Goal: Task Accomplishment & Management: Manage account settings

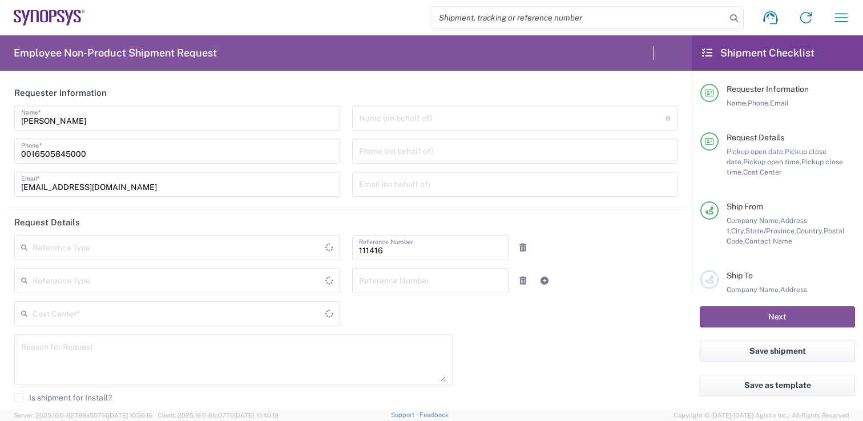
type input "[GEOGRAPHIC_DATA]"
type input "US01, SIG, IT Platform Products 111416"
type input "[US_STATE]"
type input "Department"
type input "Delivered at Place"
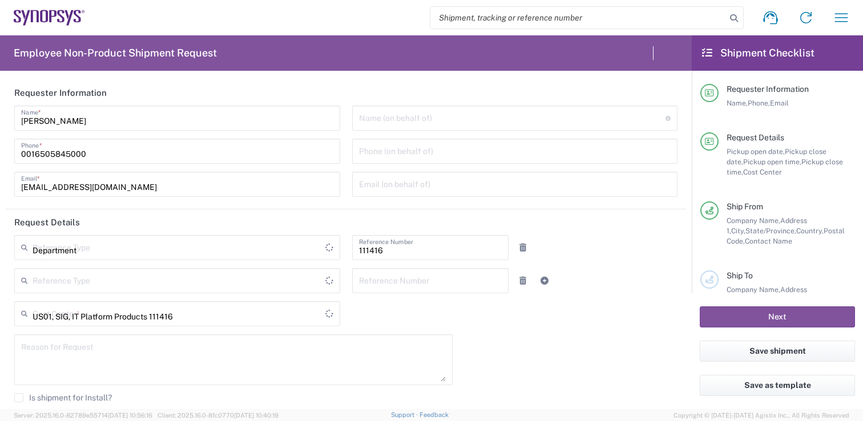
type input "[GEOGRAPHIC_DATA]"
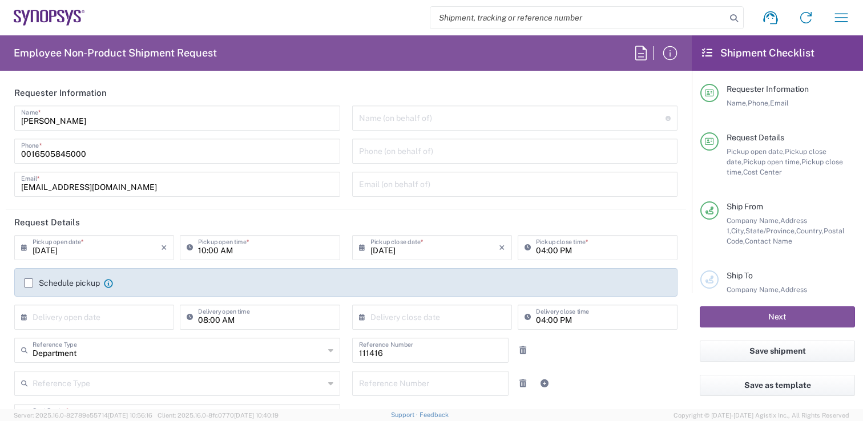
type input "[GEOGRAPHIC_DATA] US1A"
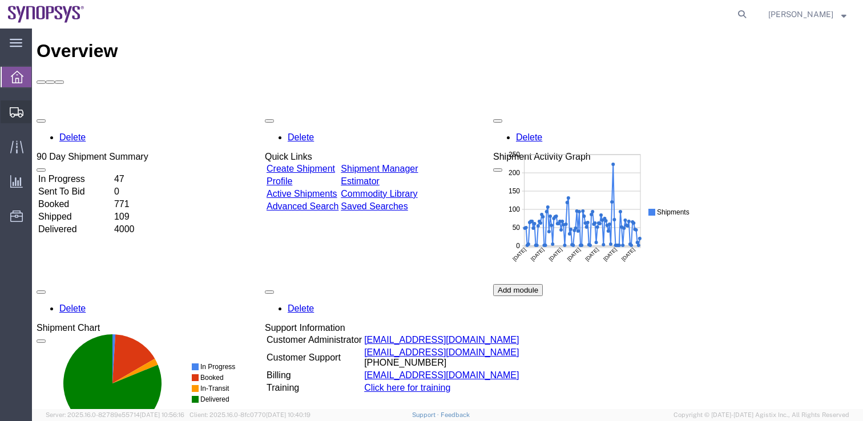
click at [0, 0] on span "Shipment Manager" at bounding box center [0, 0] width 0 height 0
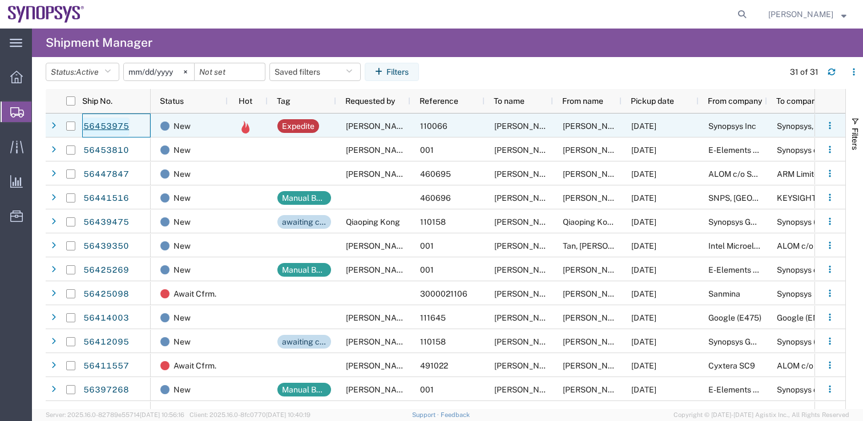
click at [95, 124] on link "56453975" at bounding box center [106, 127] width 47 height 18
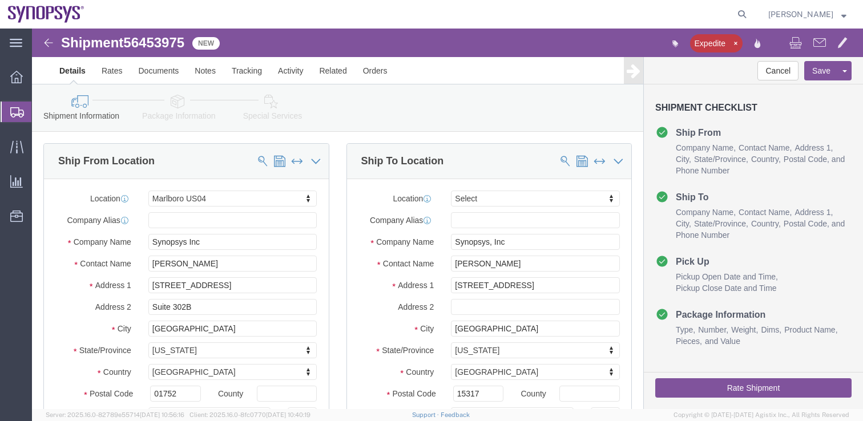
select select "63193"
select select
